Goal: Navigation & Orientation: Find specific page/section

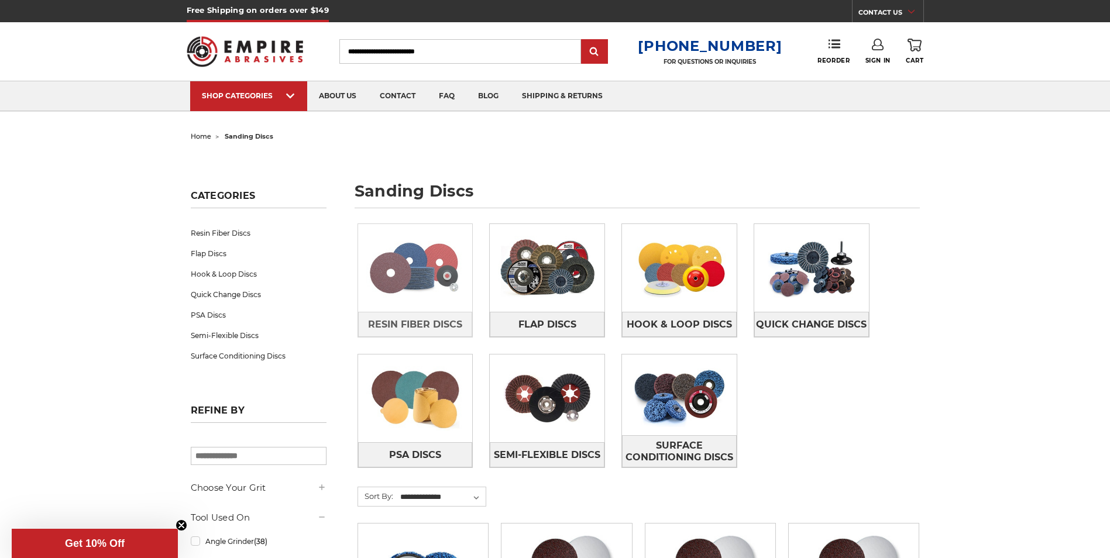
click at [410, 257] on img at bounding box center [415, 268] width 115 height 81
click at [408, 250] on img at bounding box center [415, 268] width 115 height 81
click at [404, 248] on img at bounding box center [415, 268] width 115 height 81
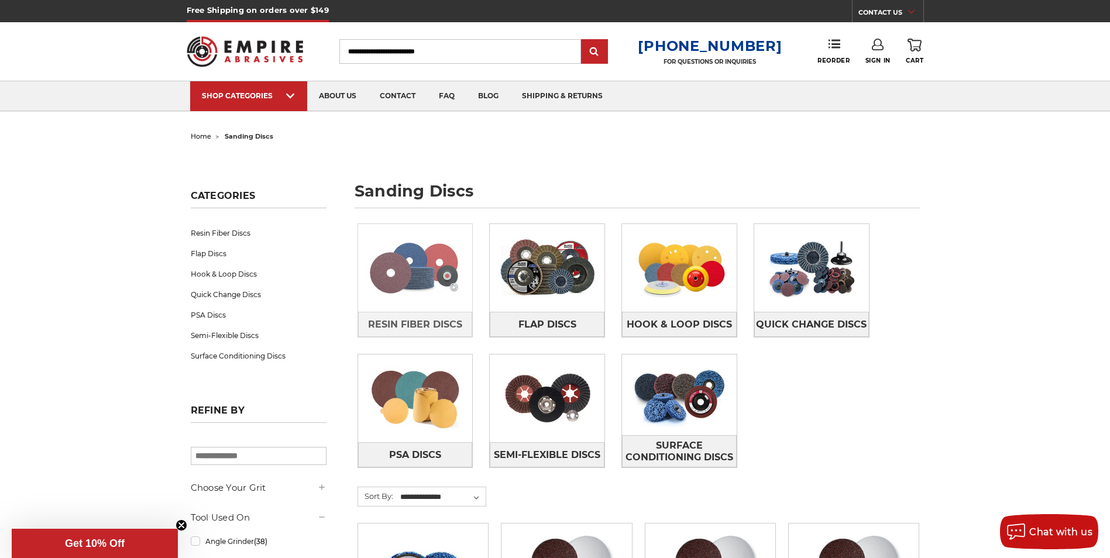
click at [404, 248] on img at bounding box center [415, 268] width 115 height 81
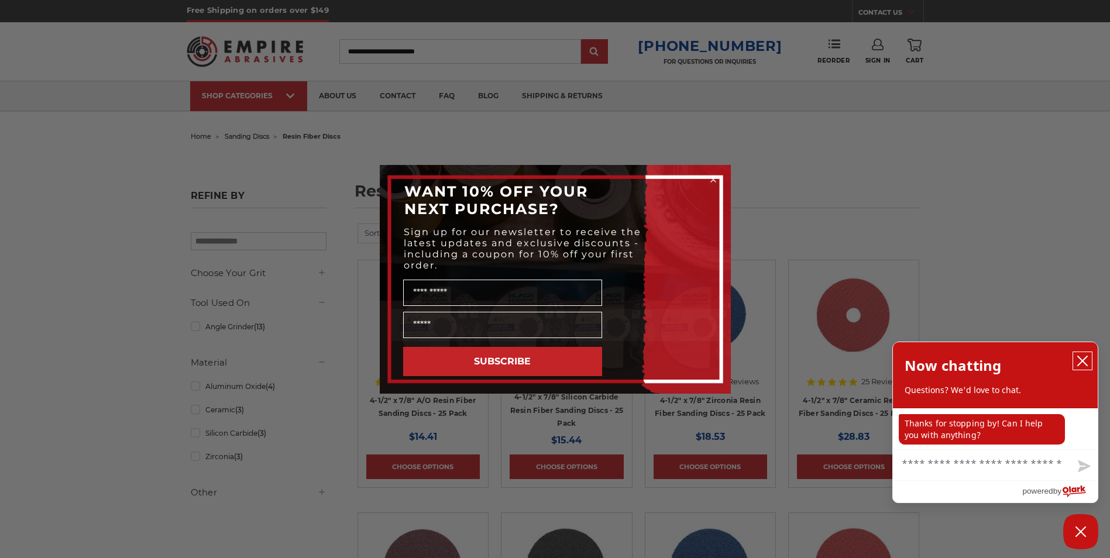
click at [1088, 358] on button "close chatbox" at bounding box center [1082, 361] width 19 height 18
